Goal: Task Accomplishment & Management: Manage account settings

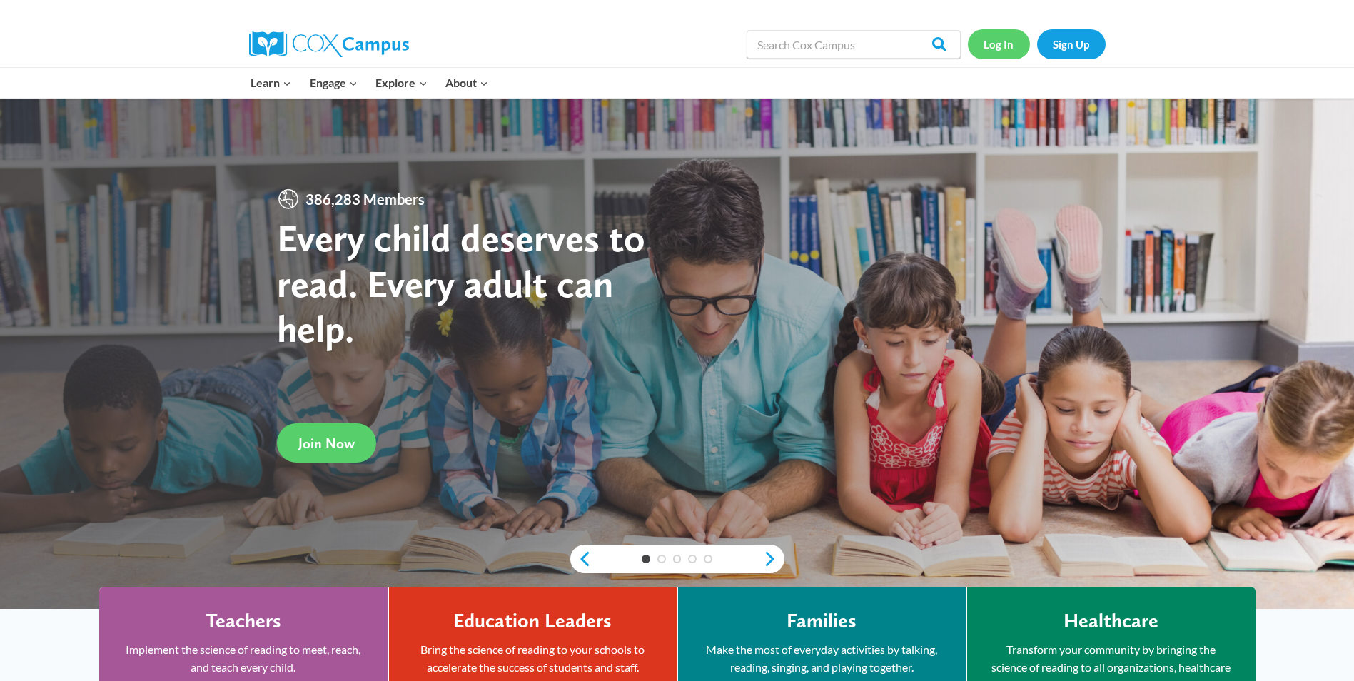
drag, startPoint x: 0, startPoint y: 0, endPoint x: 1017, endPoint y: 44, distance: 1017.5
click at [1017, 44] on link "Log In" at bounding box center [999, 43] width 62 height 29
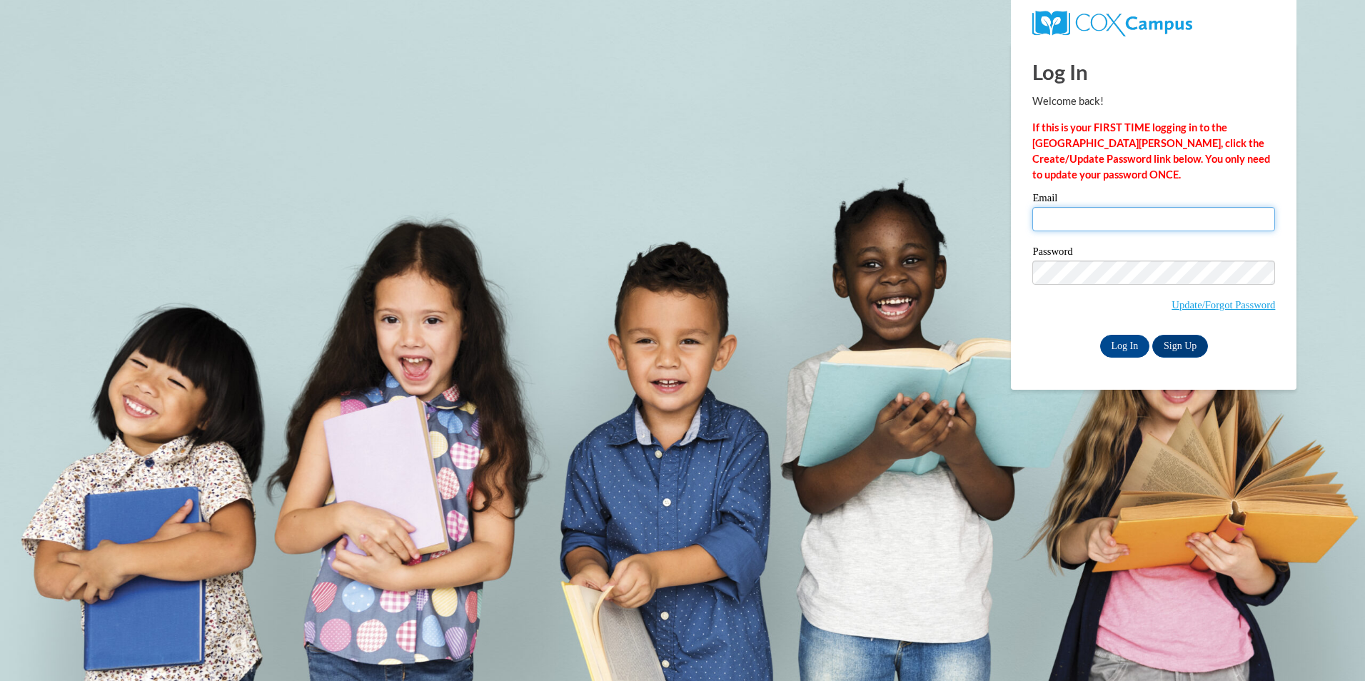
click at [1058, 211] on input "Email" at bounding box center [1153, 219] width 243 height 24
type input "tomisharoundtree7@gmail.com"
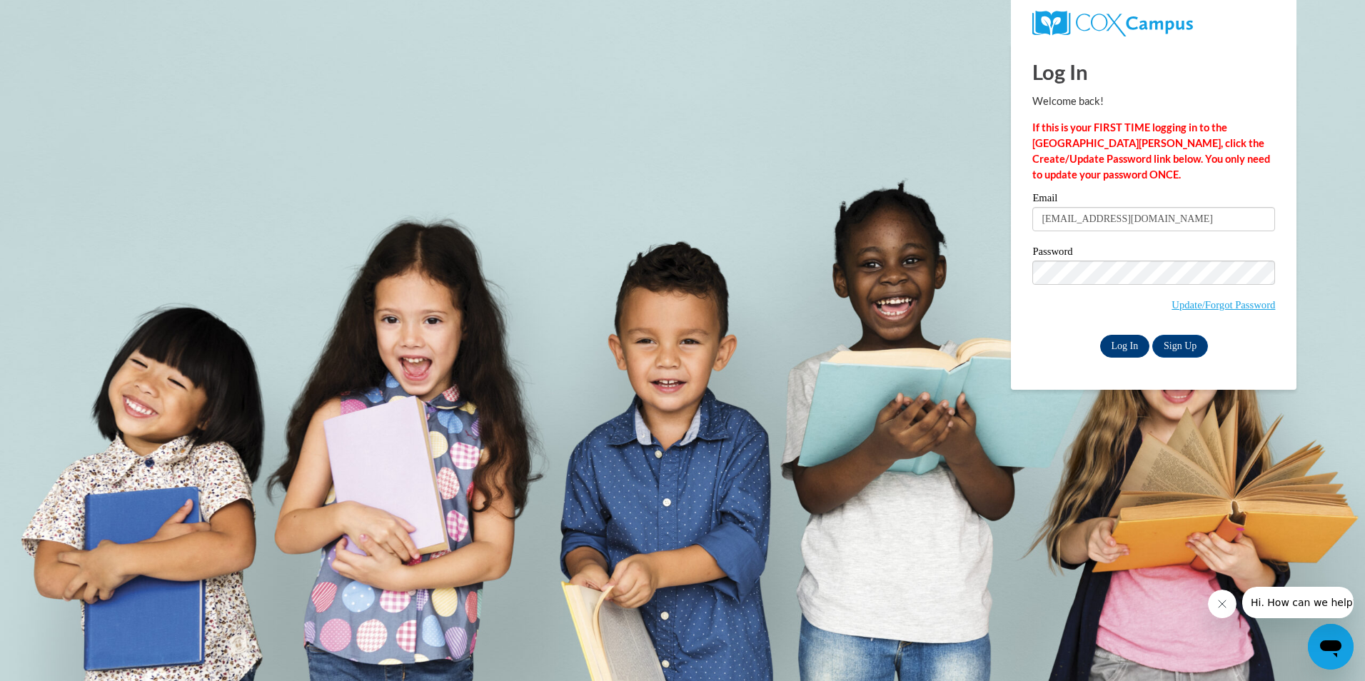
click at [1116, 341] on div "Email tomisharoundtree7@gmail.com Password Update/Forgot Password Log In Sign U…" at bounding box center [1153, 275] width 243 height 164
click at [1116, 341] on input "Log In" at bounding box center [1125, 346] width 50 height 23
click at [1119, 344] on input "Log In" at bounding box center [1125, 346] width 50 height 23
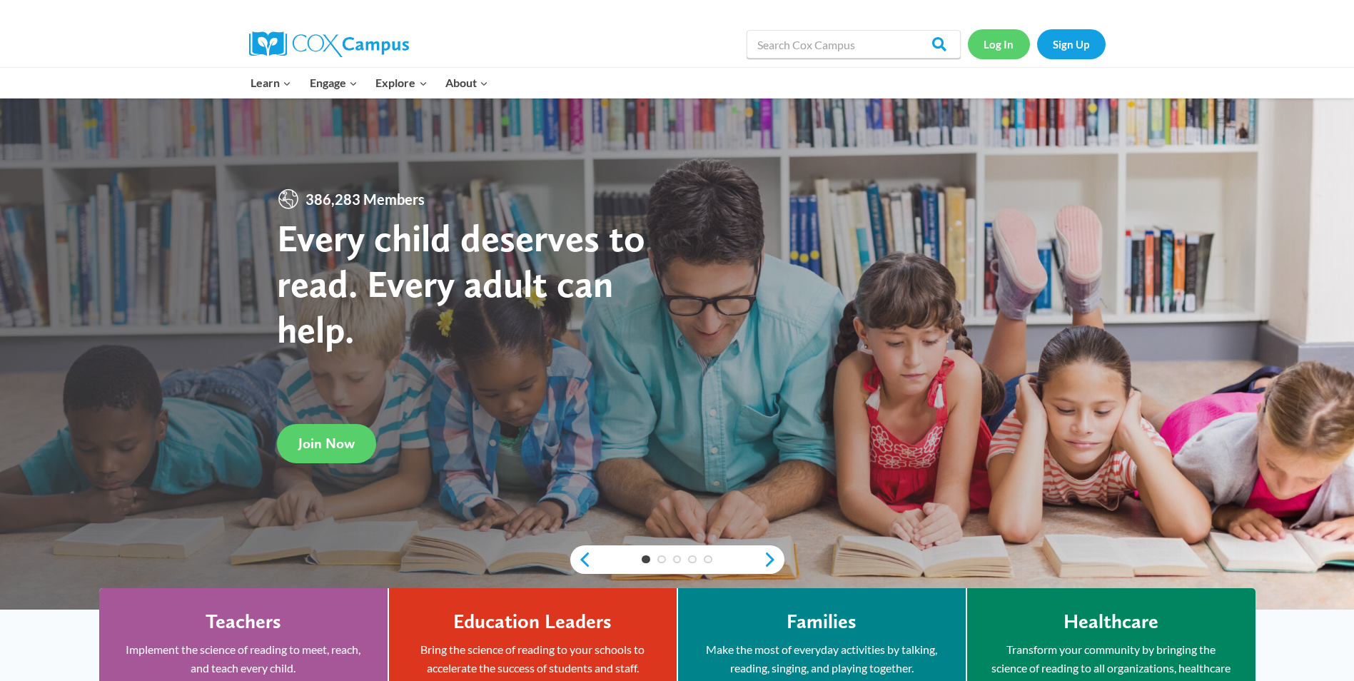
click at [994, 47] on link "Log In" at bounding box center [999, 43] width 62 height 29
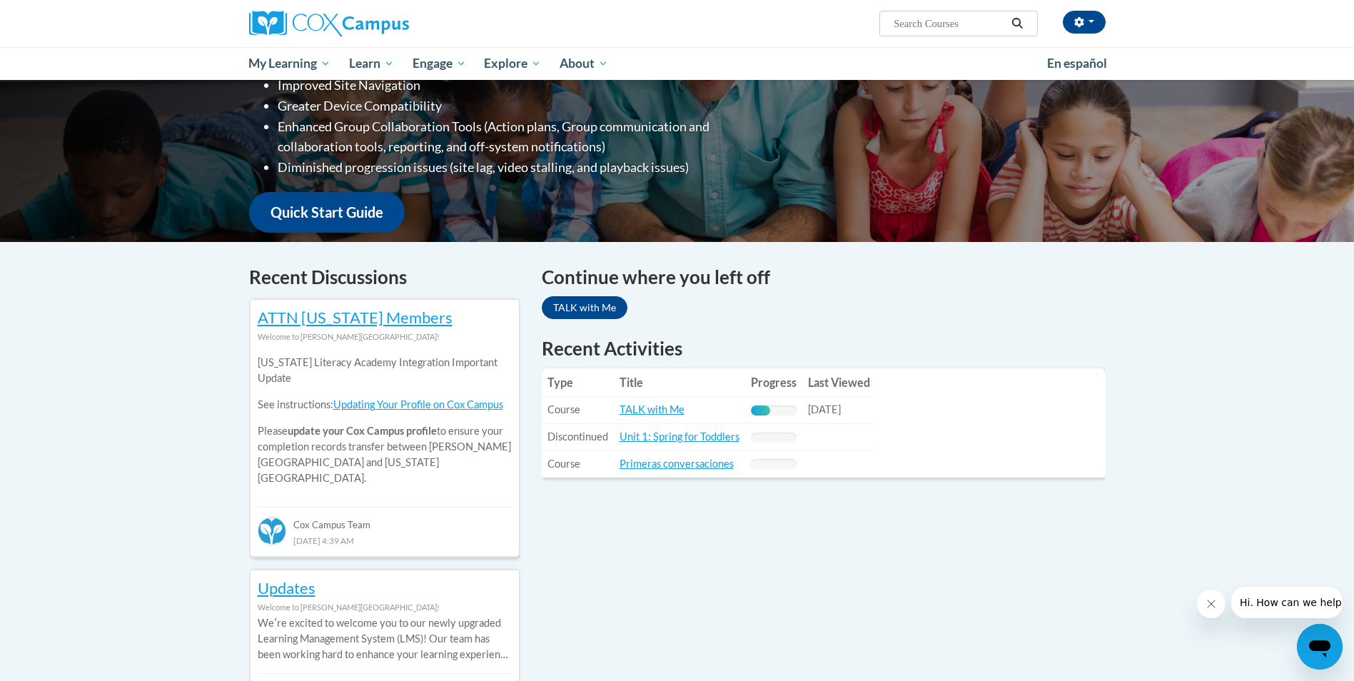
scroll to position [274, 0]
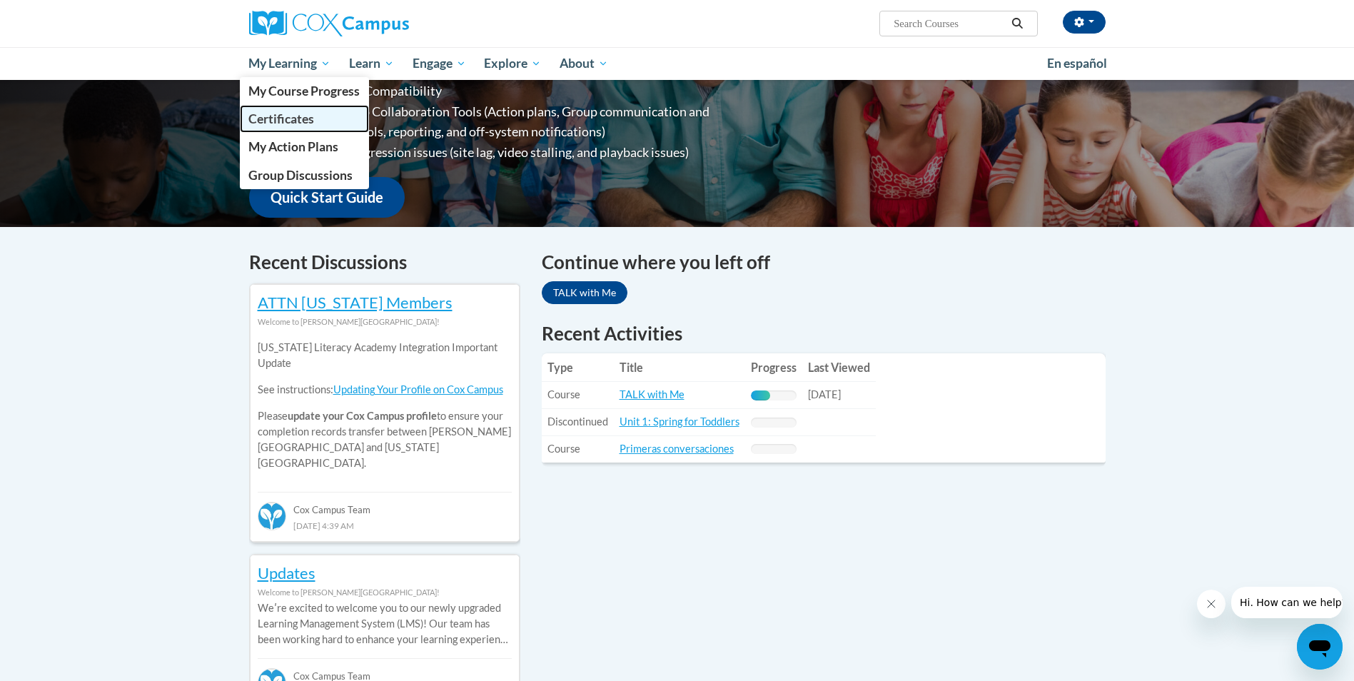
click at [286, 119] on span "Certificates" at bounding box center [281, 118] width 66 height 15
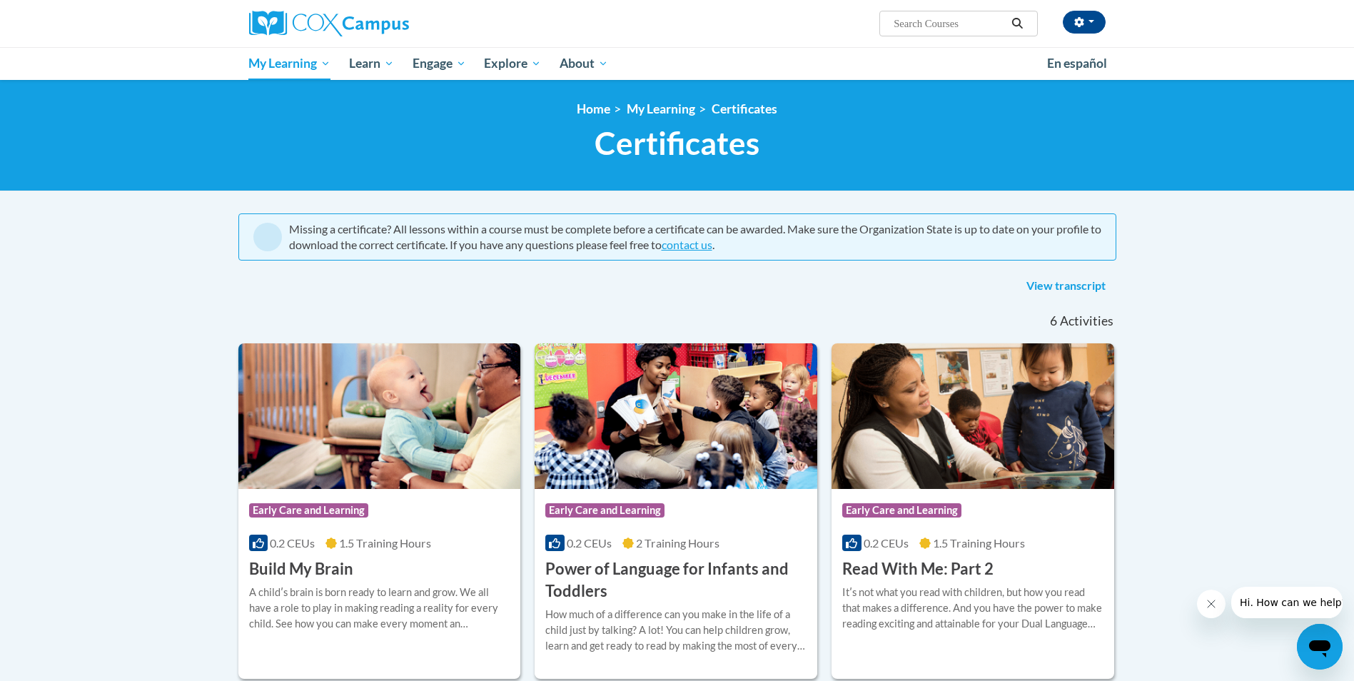
drag, startPoint x: 1362, startPoint y: 189, endPoint x: 1217, endPoint y: 480, distance: 324.7
click at [1217, 480] on body "Tomisha Roundtree (America/New_York UTC-04:00) My Profile Inbox My Transcripts …" at bounding box center [677, 682] width 1354 height 1365
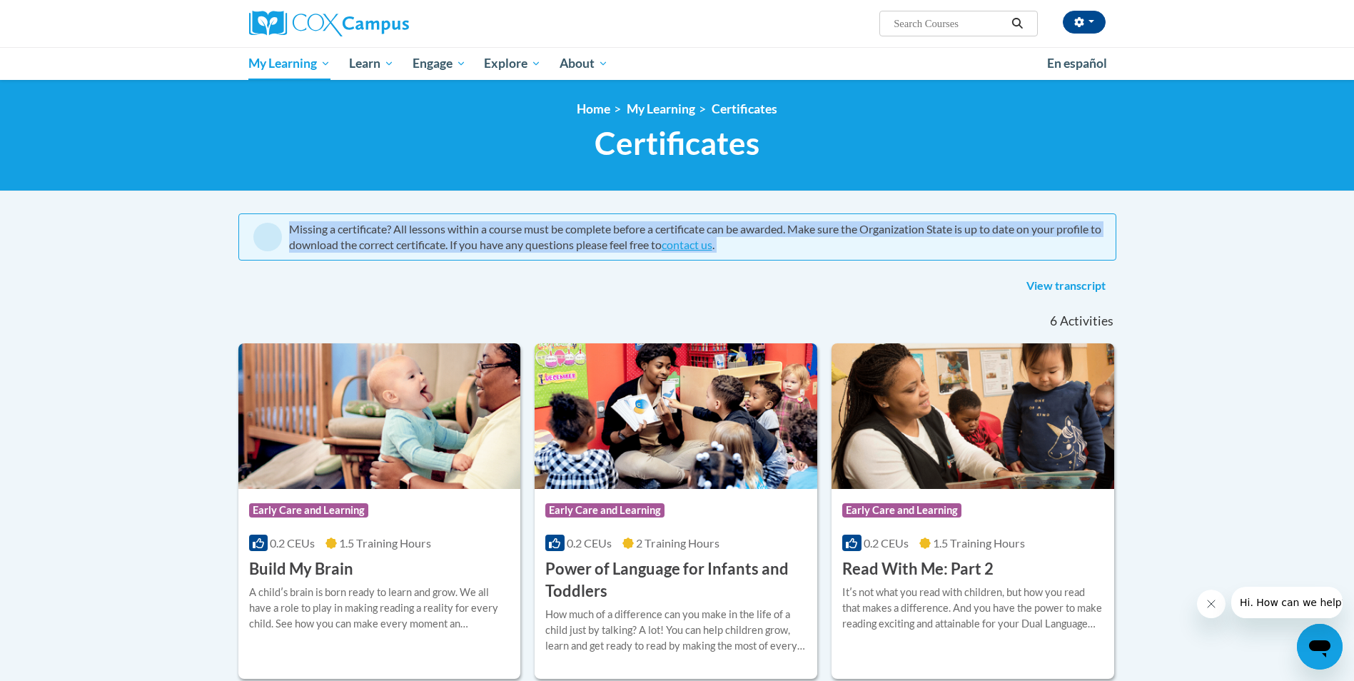
drag, startPoint x: 1353, startPoint y: 146, endPoint x: 1367, endPoint y: 268, distance: 122.8
click at [1353, 268] on html "Tomisha Roundtree (America/New_York UTC-04:00) My Profile Inbox My Transcripts …" at bounding box center [677, 340] width 1354 height 681
click at [737, 106] on link "Certificates" at bounding box center [745, 108] width 66 height 15
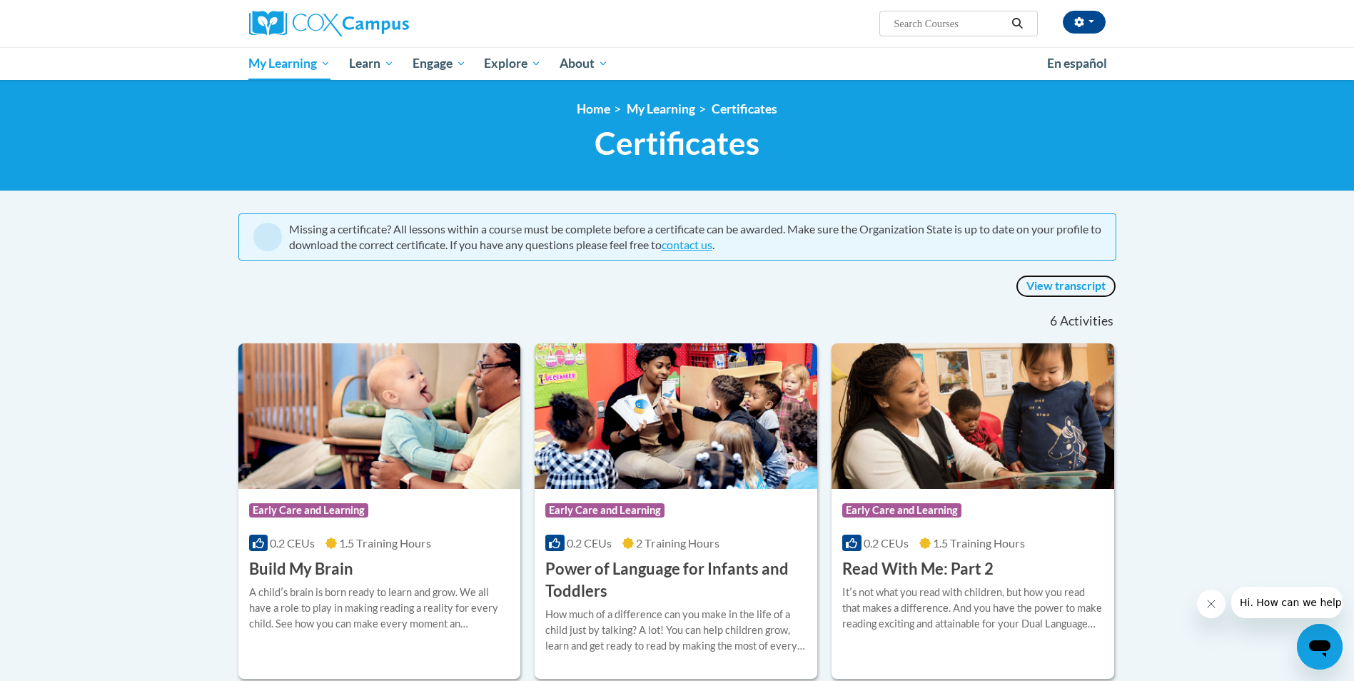
click at [1044, 286] on link "View transcript" at bounding box center [1066, 286] width 101 height 23
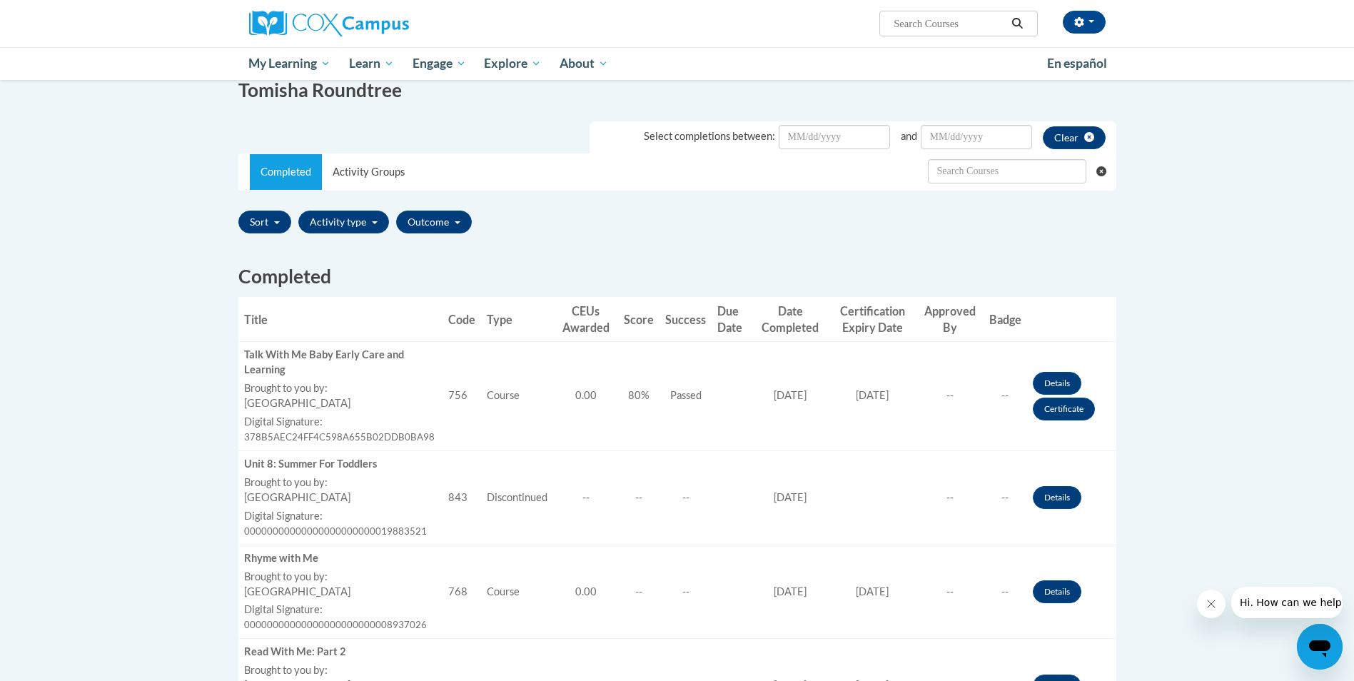
scroll to position [271, 0]
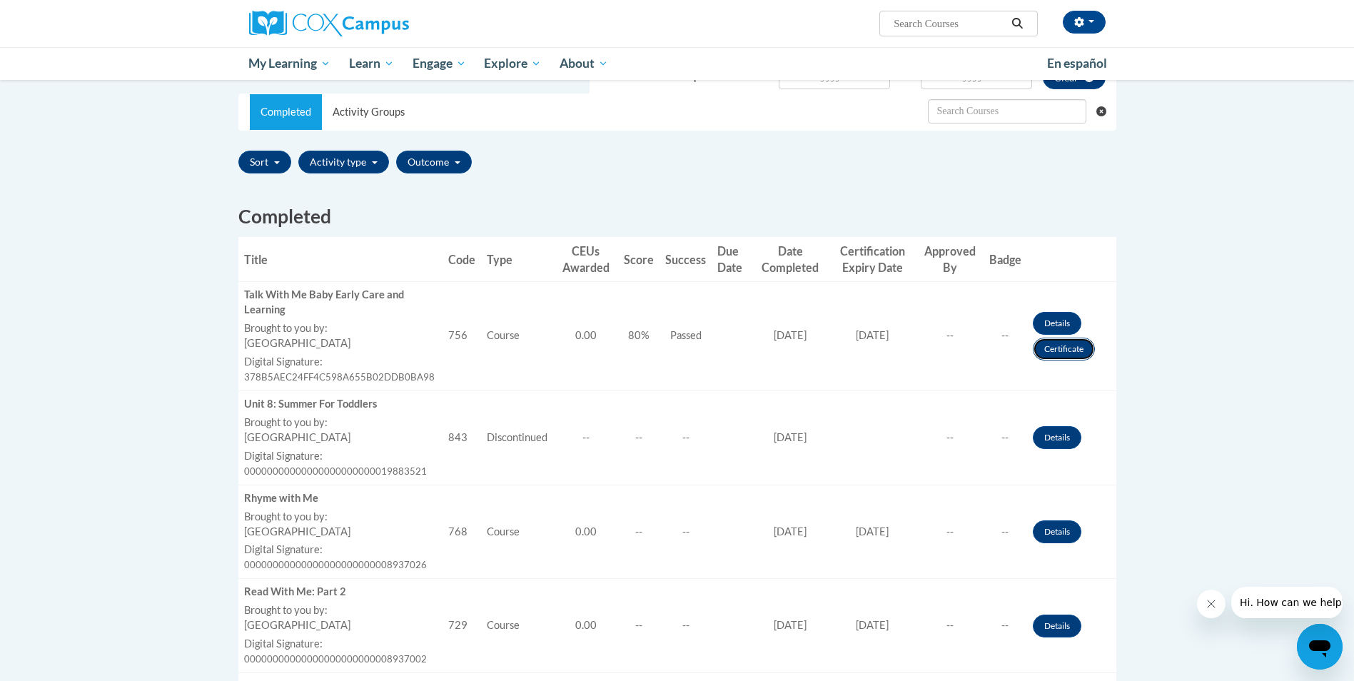
click at [1070, 351] on link "Certificate" at bounding box center [1064, 349] width 62 height 23
click at [1069, 351] on link "Certificate" at bounding box center [1064, 349] width 62 height 23
